Goal: Navigation & Orientation: Find specific page/section

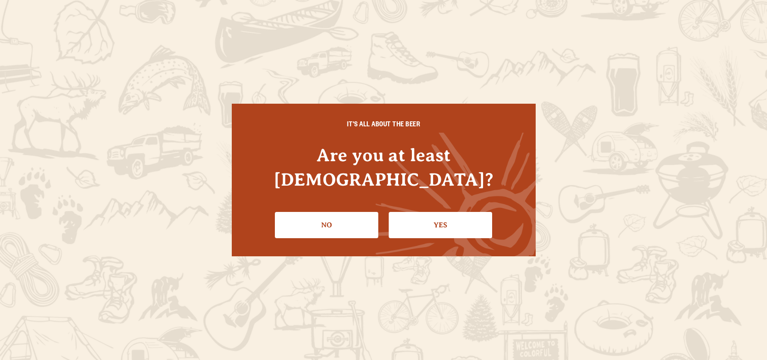
click at [457, 212] on link "Yes" at bounding box center [440, 225] width 103 height 26
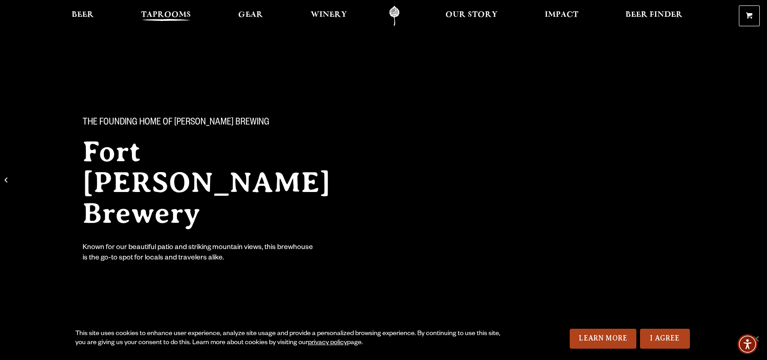
click at [175, 11] on span "Taprooms" at bounding box center [166, 14] width 50 height 7
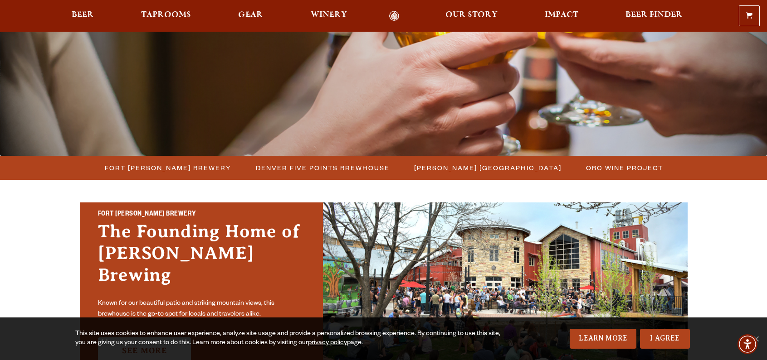
scroll to position [141, 0]
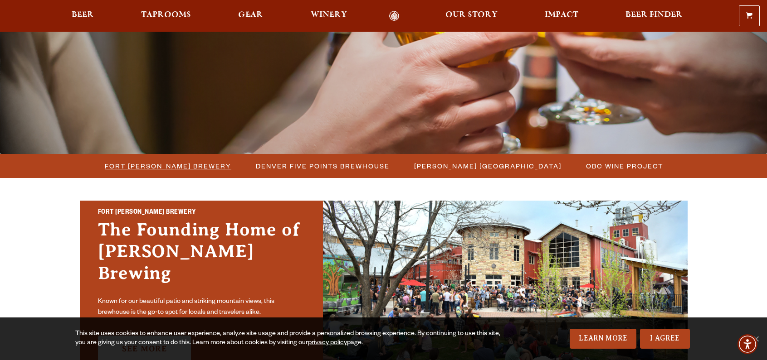
click at [192, 170] on span "Fort [PERSON_NAME] Brewery" at bounding box center [168, 166] width 126 height 13
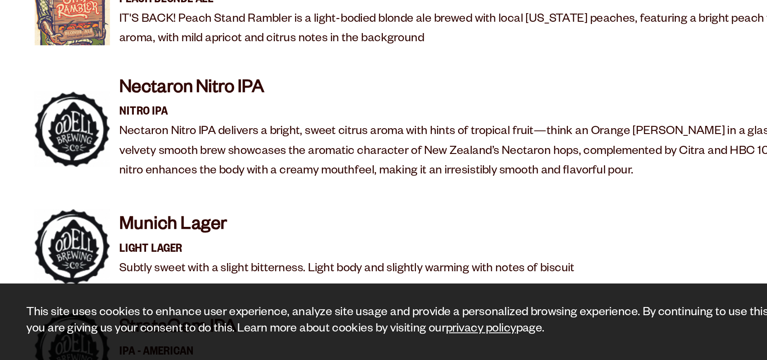
scroll to position [1647, 0]
